Goal: Task Accomplishment & Management: Manage account settings

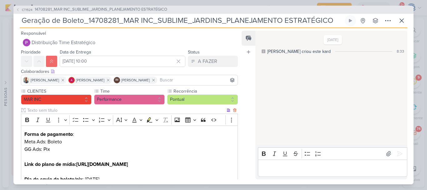
scroll to position [85, 0]
click at [80, 10] on span "14708281_MAR INC_SUBLIME_JARDINS_PLANEJAMENTO ESTRATÉGICO" at bounding box center [101, 10] width 132 height 6
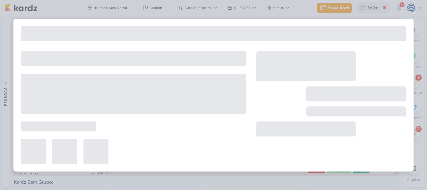
type input "14708281_MAR INC_SUBLIME_JARDINS_PLANEJAMENTO ESTRATÉGICO"
type input "[DATE] 18:00"
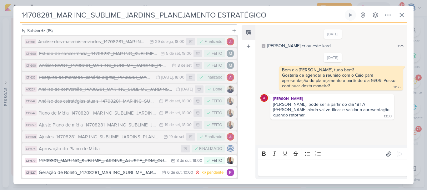
scroll to position [310, 0]
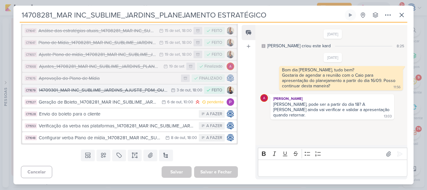
click at [108, 93] on div "14709301_MAR INC_SUBLIME_JARDINS_AJUSTE_PDM_OUTUBRO" at bounding box center [103, 89] width 129 height 7
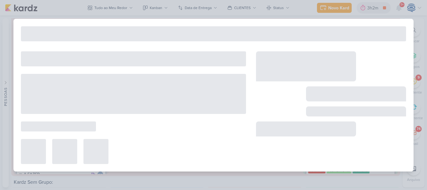
type input "14709301_MAR INC_SUBLIME_JARDINS_AJUSTE_PDM_OUTUBRO"
type input "3 de outubro de 2025 às 18:00"
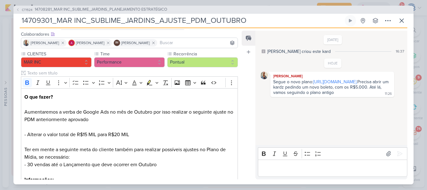
scroll to position [0, 0]
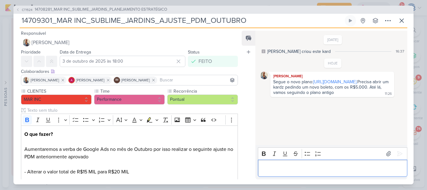
click at [267, 169] on p "Editor editing area: main" at bounding box center [332, 167] width 143 height 7
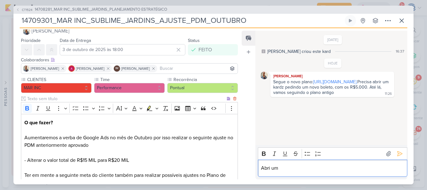
scroll to position [11, 0]
click at [283, 170] on p "Abri um" at bounding box center [332, 167] width 143 height 7
click at [255, 124] on div "[DATE] [PERSON_NAME] criou este kard 16:37 HOJE [PERSON_NAME]" at bounding box center [330, 88] width 151 height 114
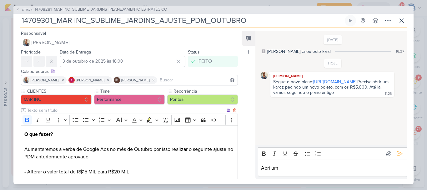
scroll to position [140, 0]
